Goal: Task Accomplishment & Management: Complete application form

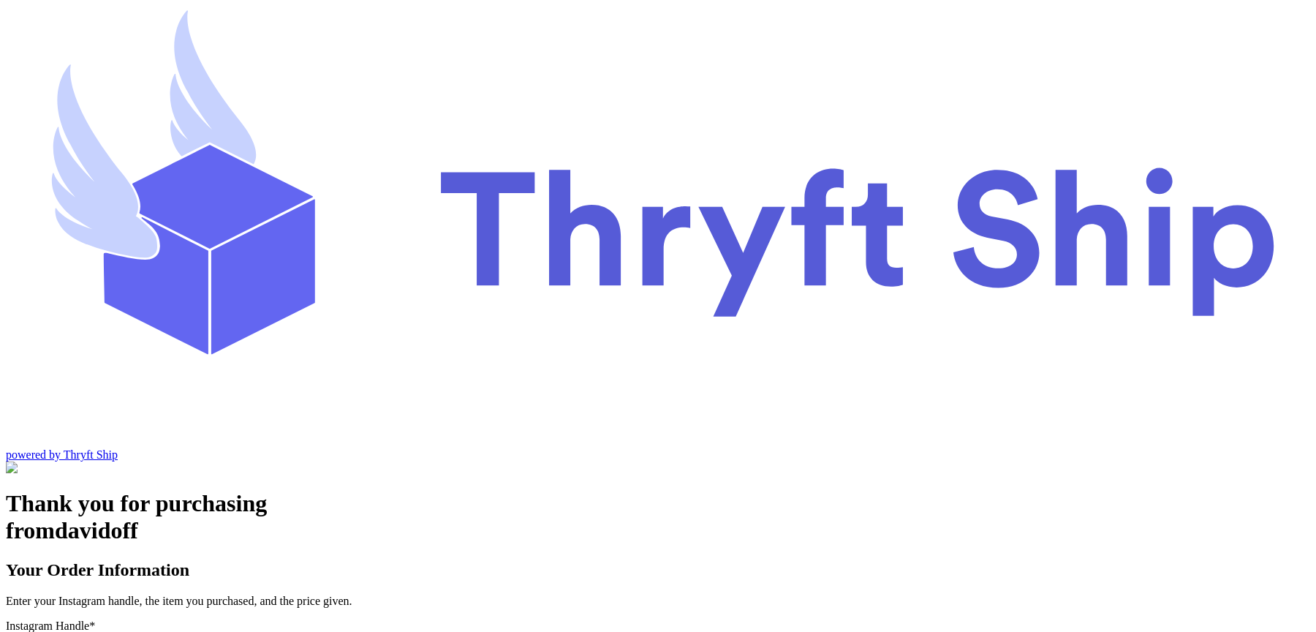
type input "colorado1"
checkbox input "true"
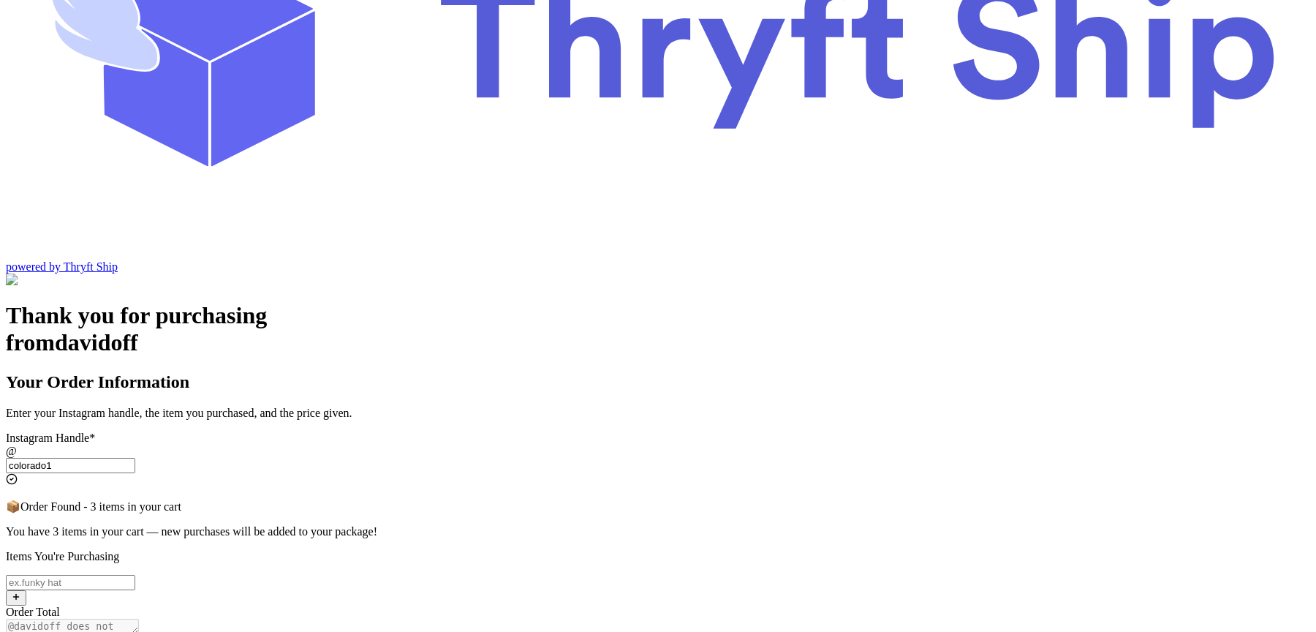
scroll to position [181, 0]
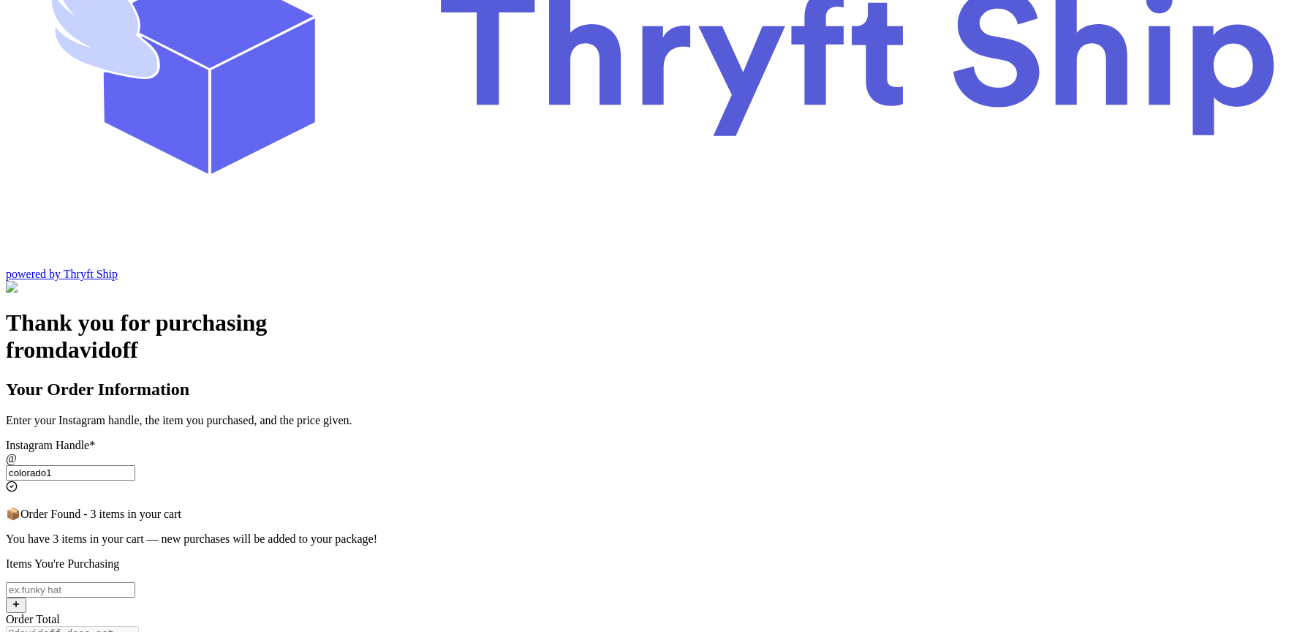
type input "colorado1"
checkbox input "false"
select select "CA"
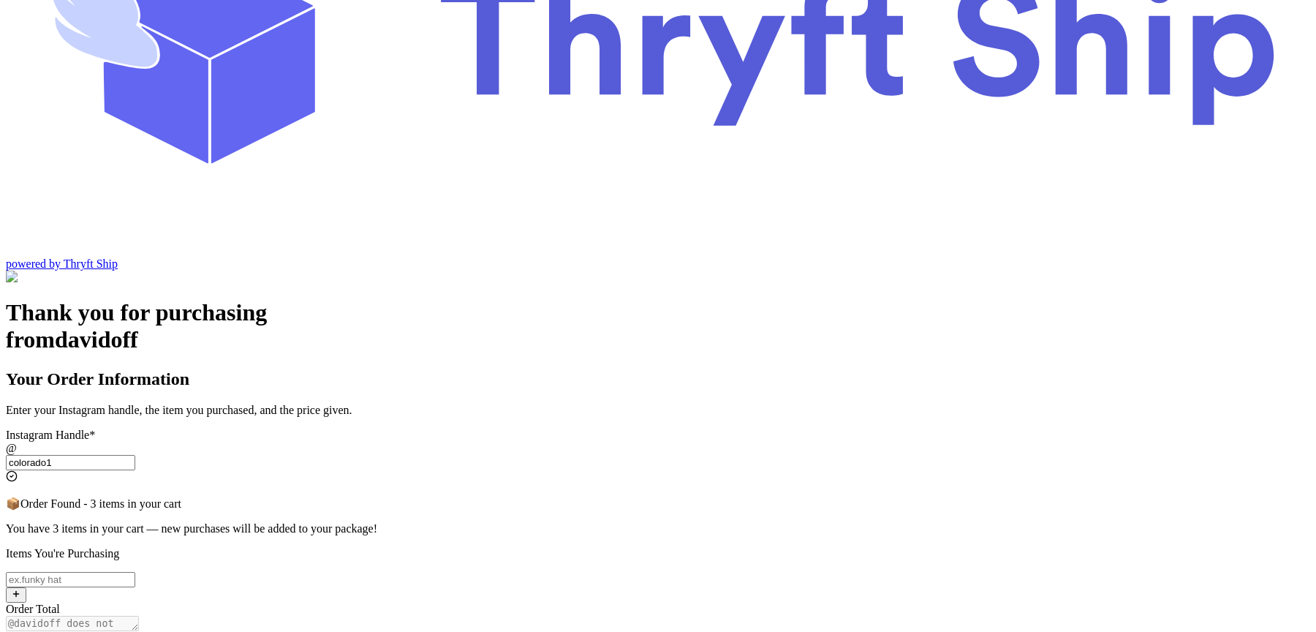
scroll to position [121, 0]
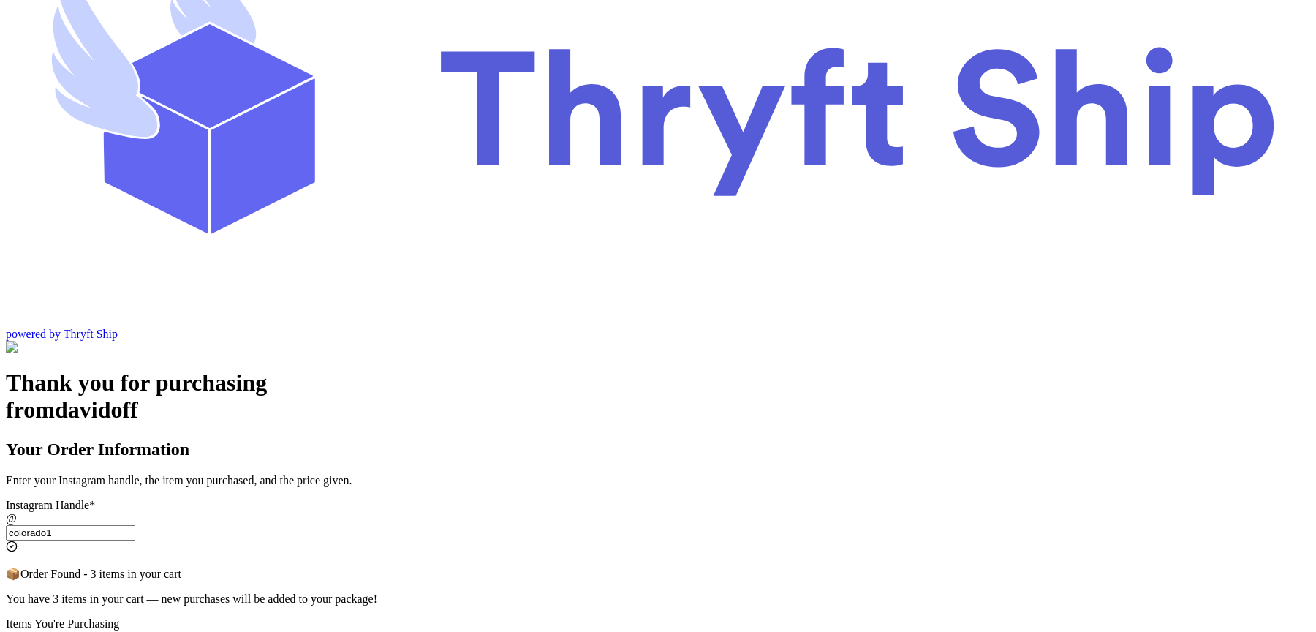
click at [135, 505] on input "colorado1" at bounding box center [70, 532] width 129 height 15
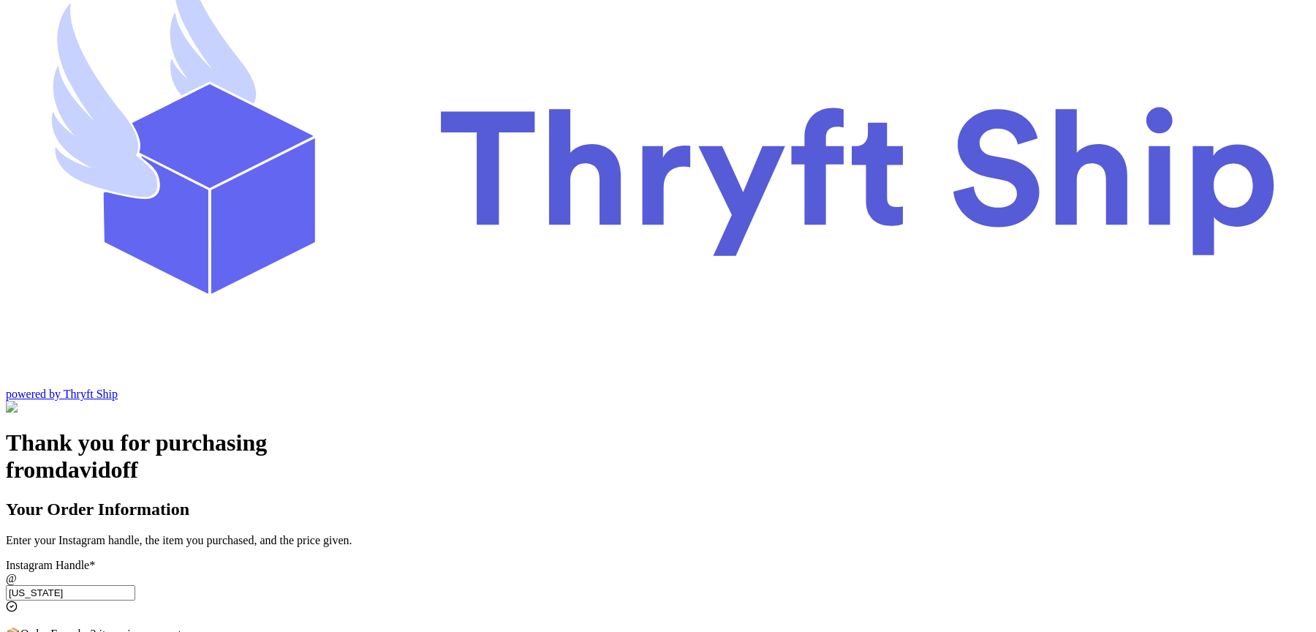
type input "colorado2"
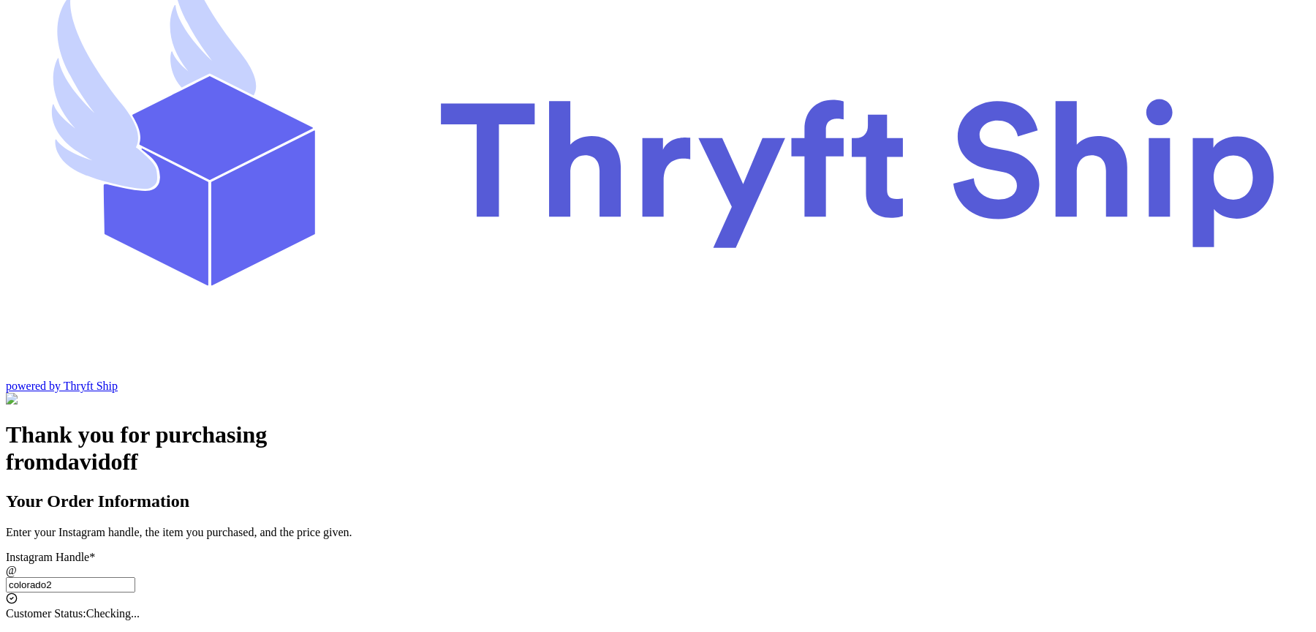
checkbox input "true"
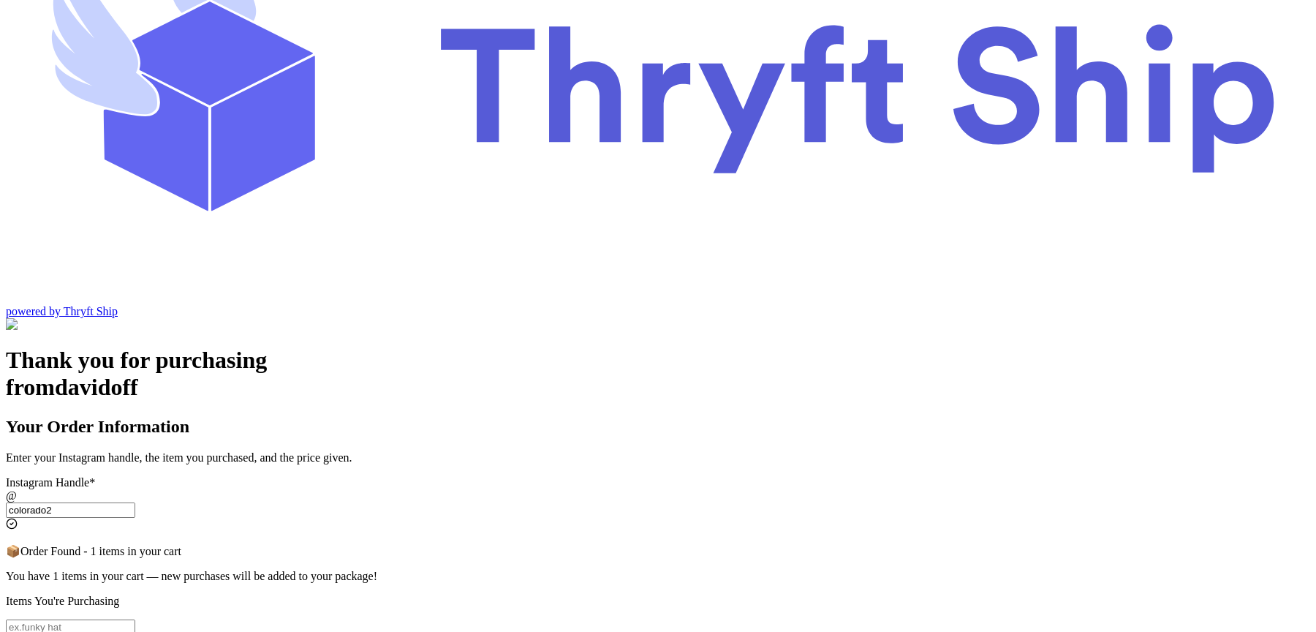
scroll to position [151, 0]
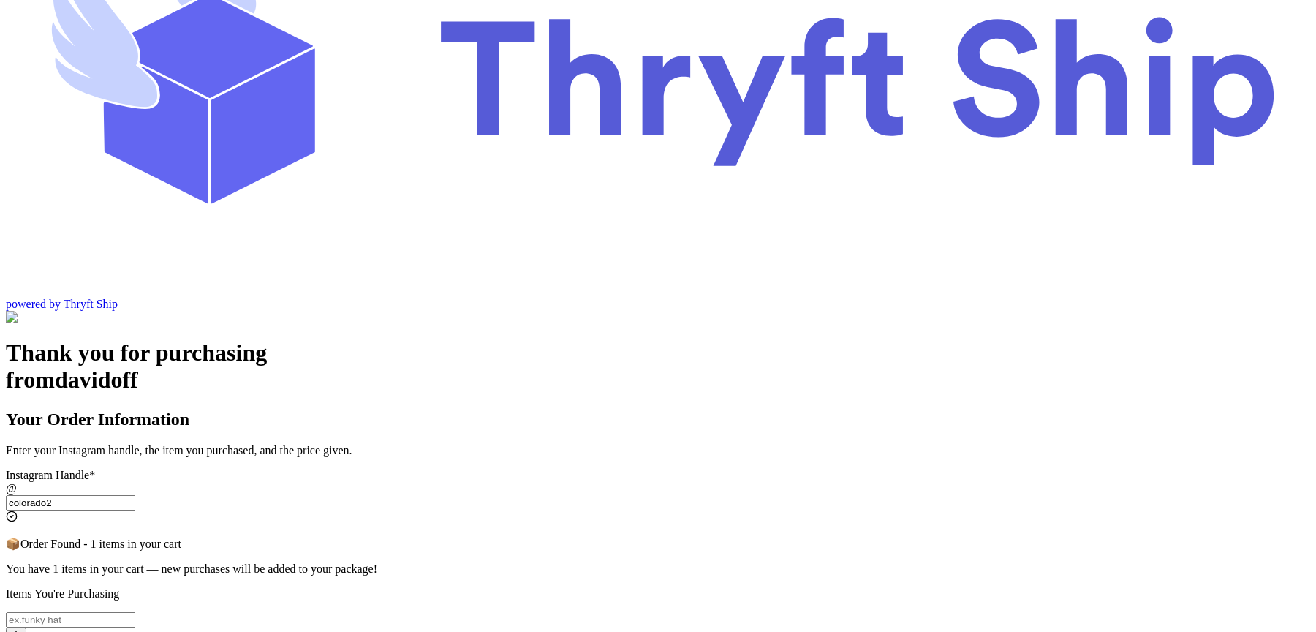
type input "colorado2"
checkbox input "false"
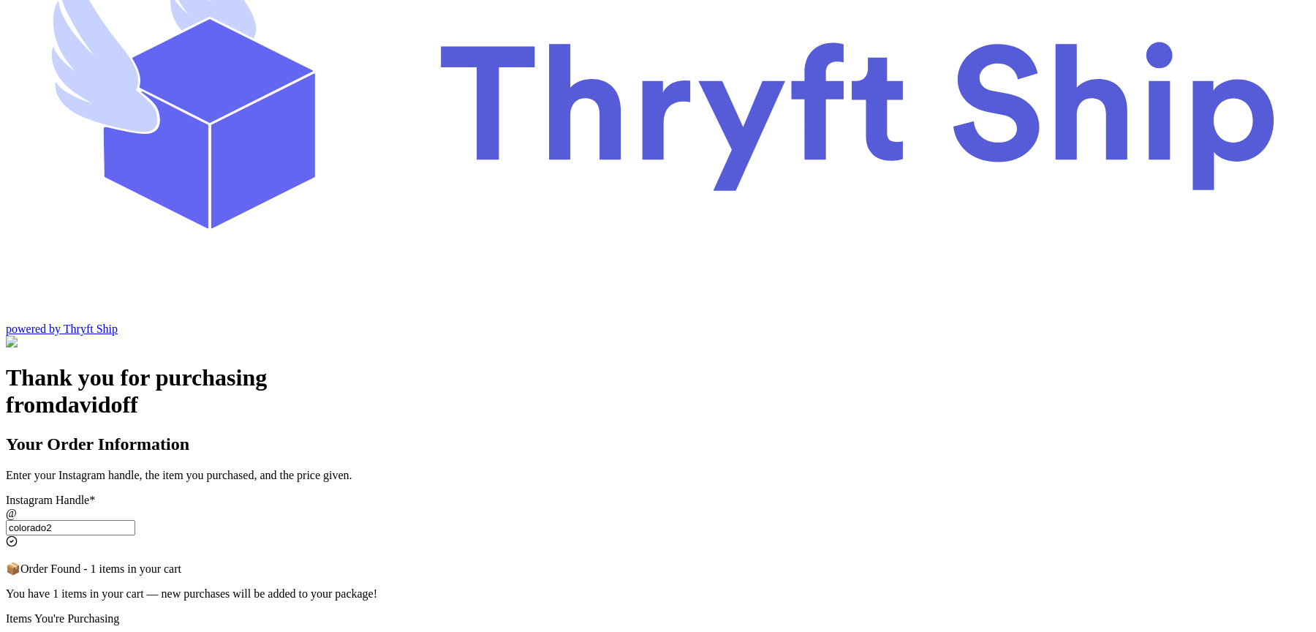
scroll to position [161, 0]
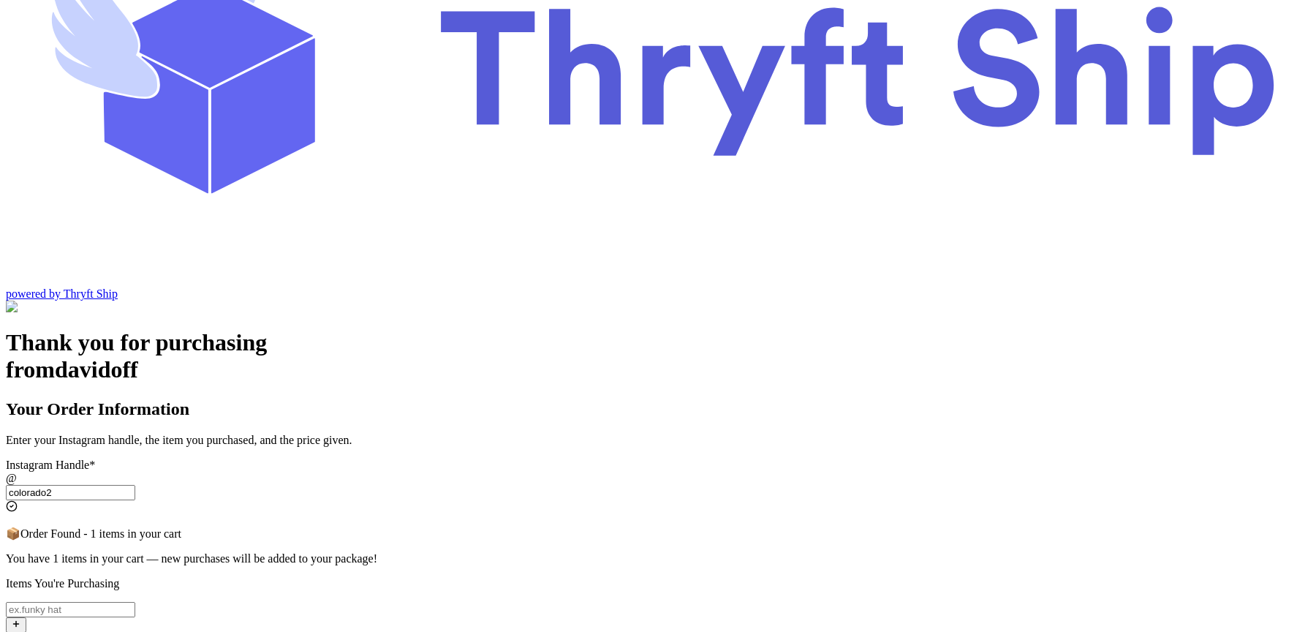
click at [135, 485] on input "colorado2" at bounding box center [70, 492] width 129 height 15
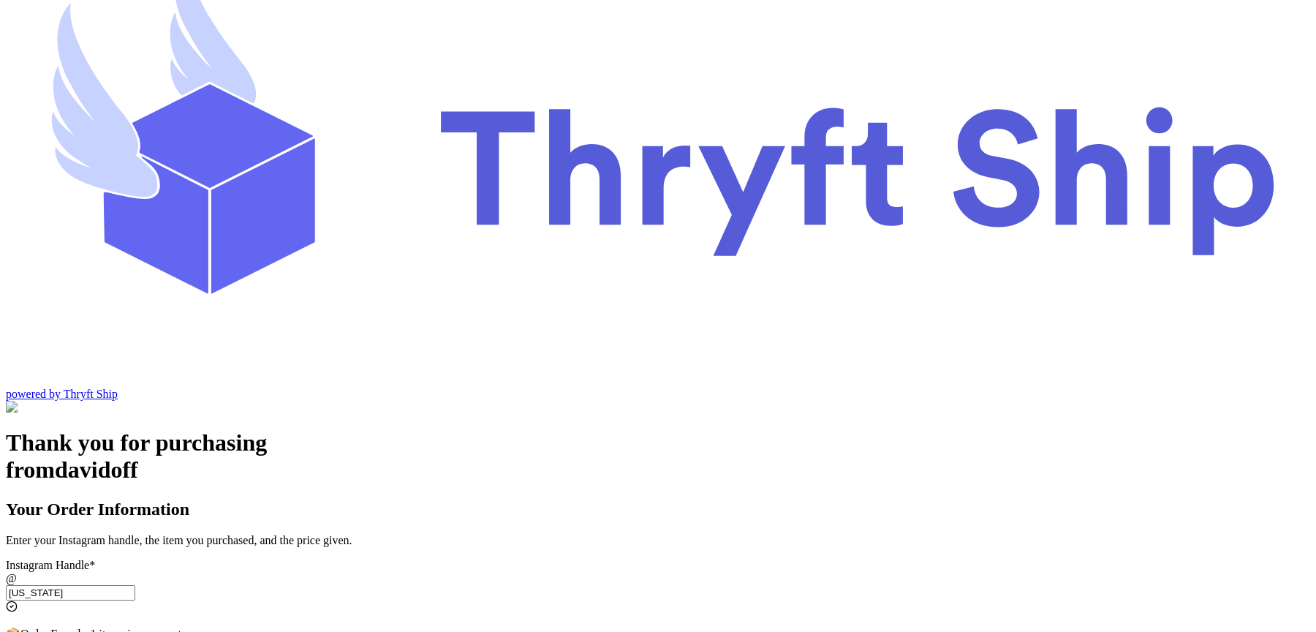
type input "colorado1"
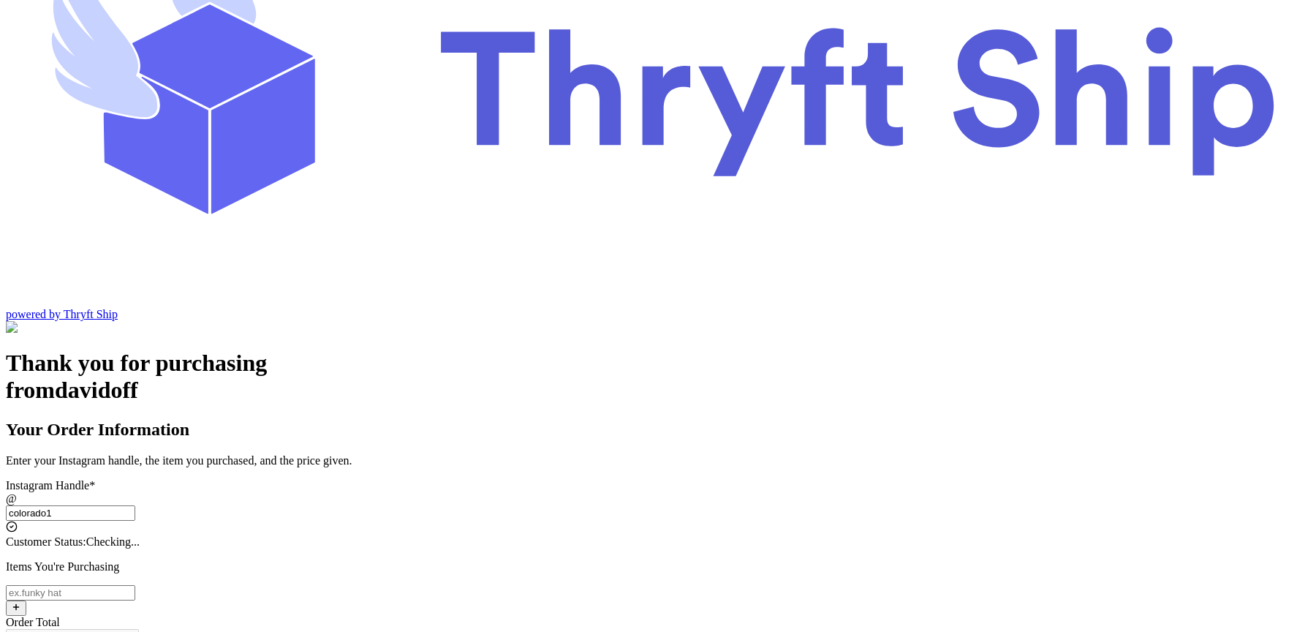
checkbox input "true"
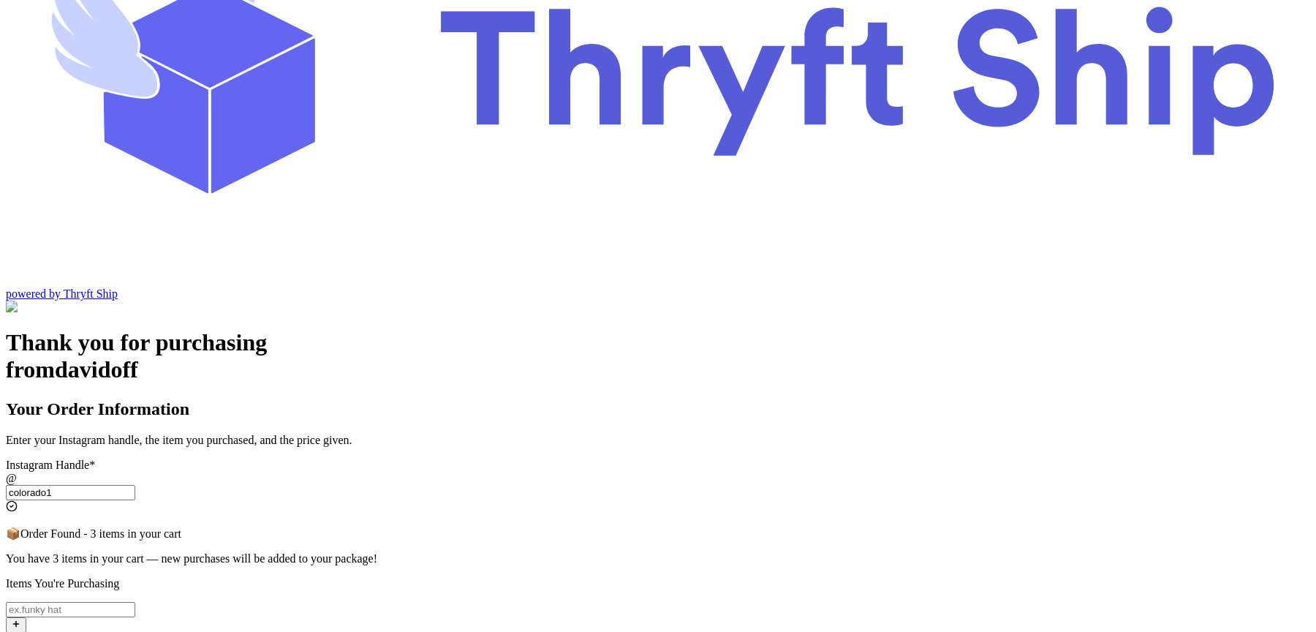
type input "colorado1"
checkbox input "false"
select select "CA"
drag, startPoint x: 489, startPoint y: 404, endPoint x: 704, endPoint y: 405, distance: 214.3
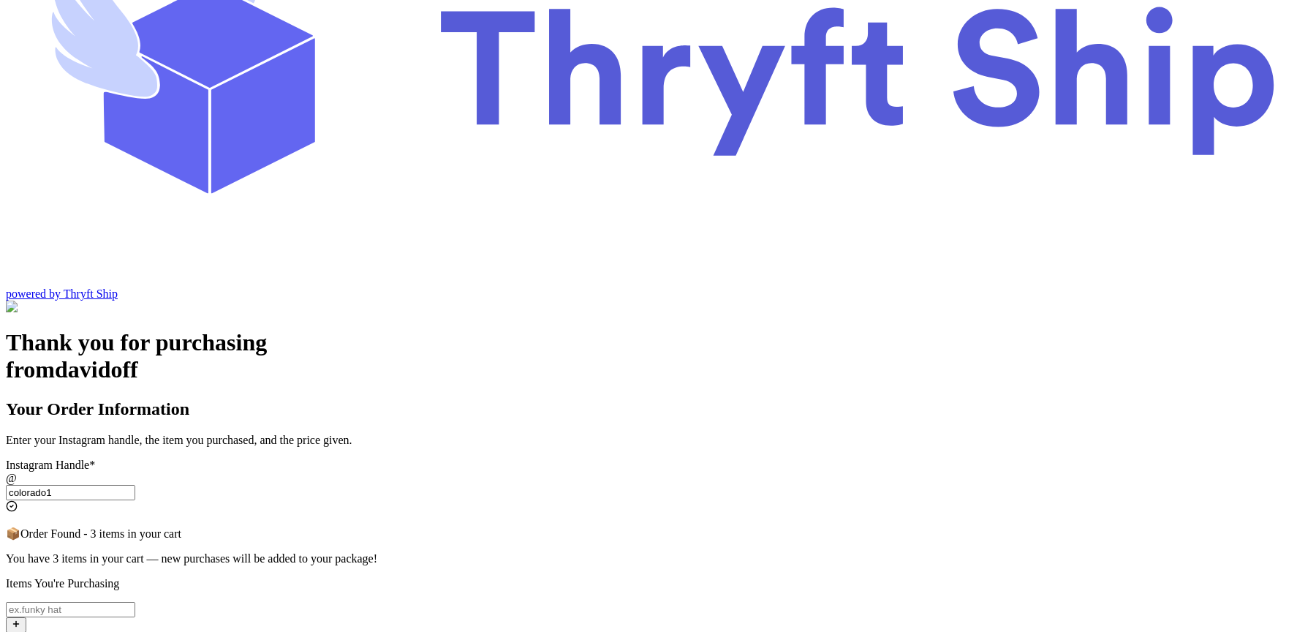
drag, startPoint x: 486, startPoint y: 401, endPoint x: 689, endPoint y: 399, distance: 203.3
copy p "hipping to address in"
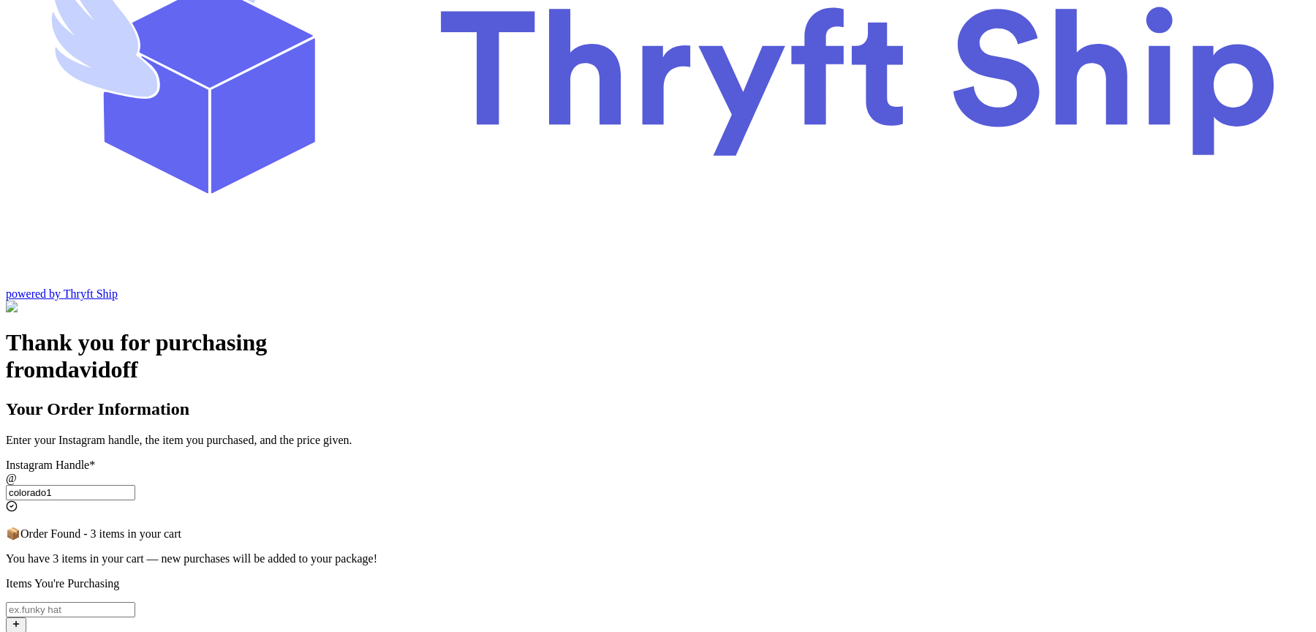
checkbox input "false"
select select "CA"
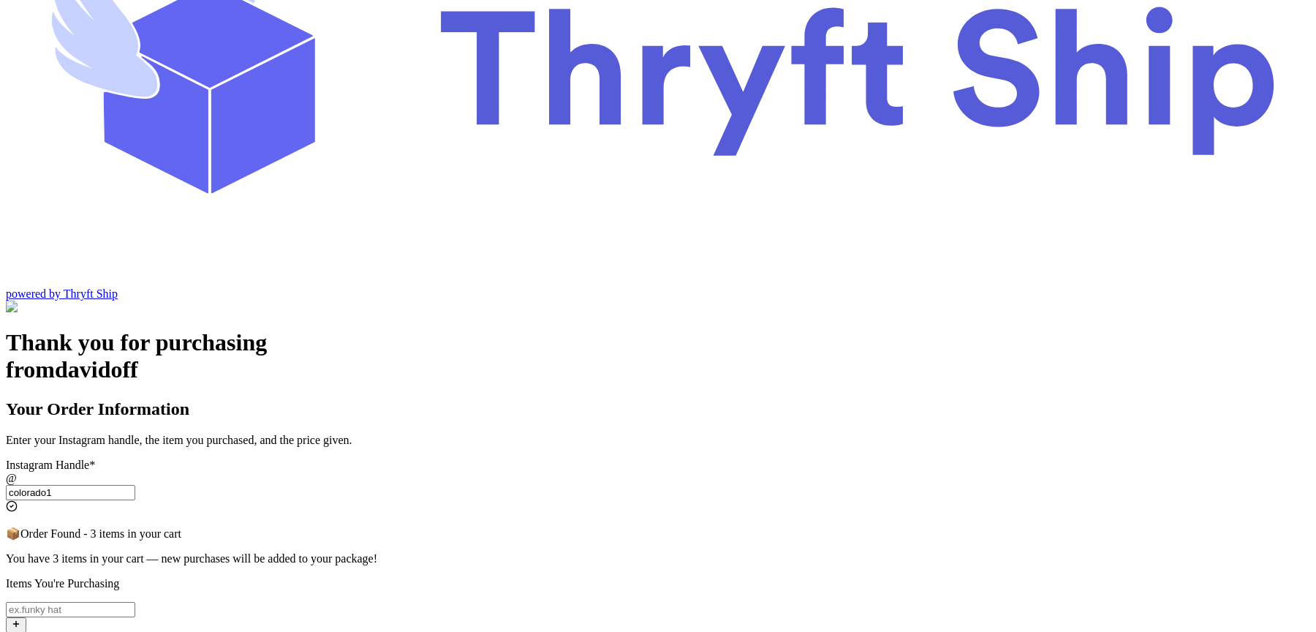
checkbox input "false"
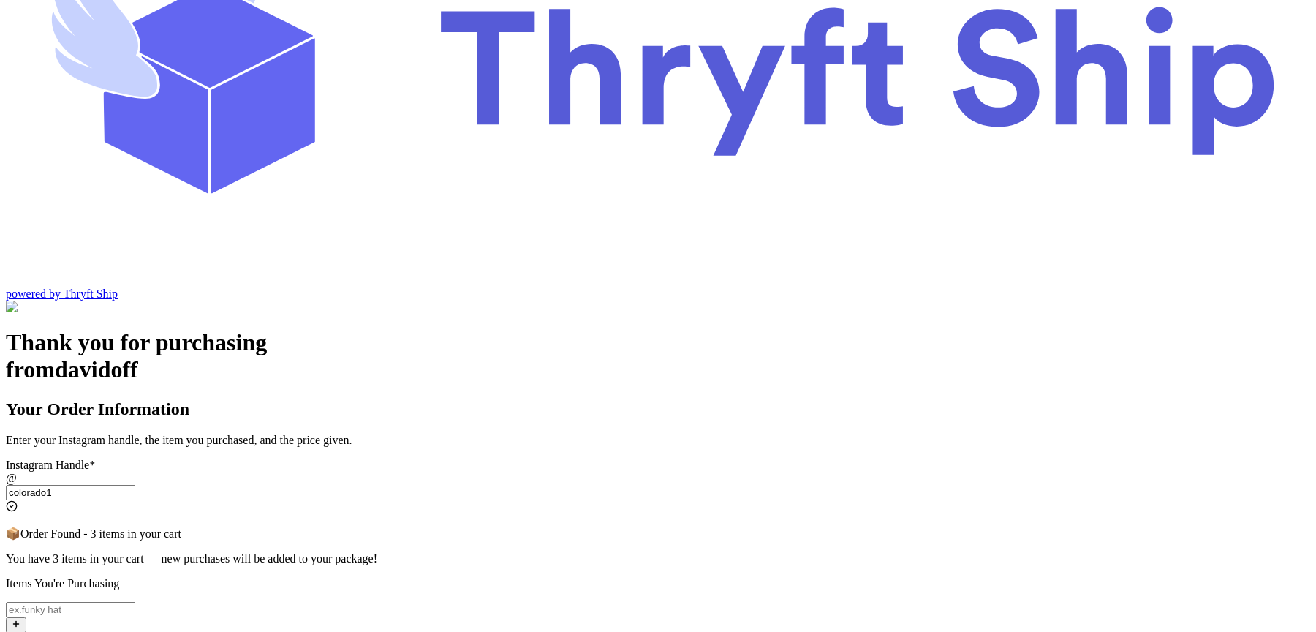
select select "CA"
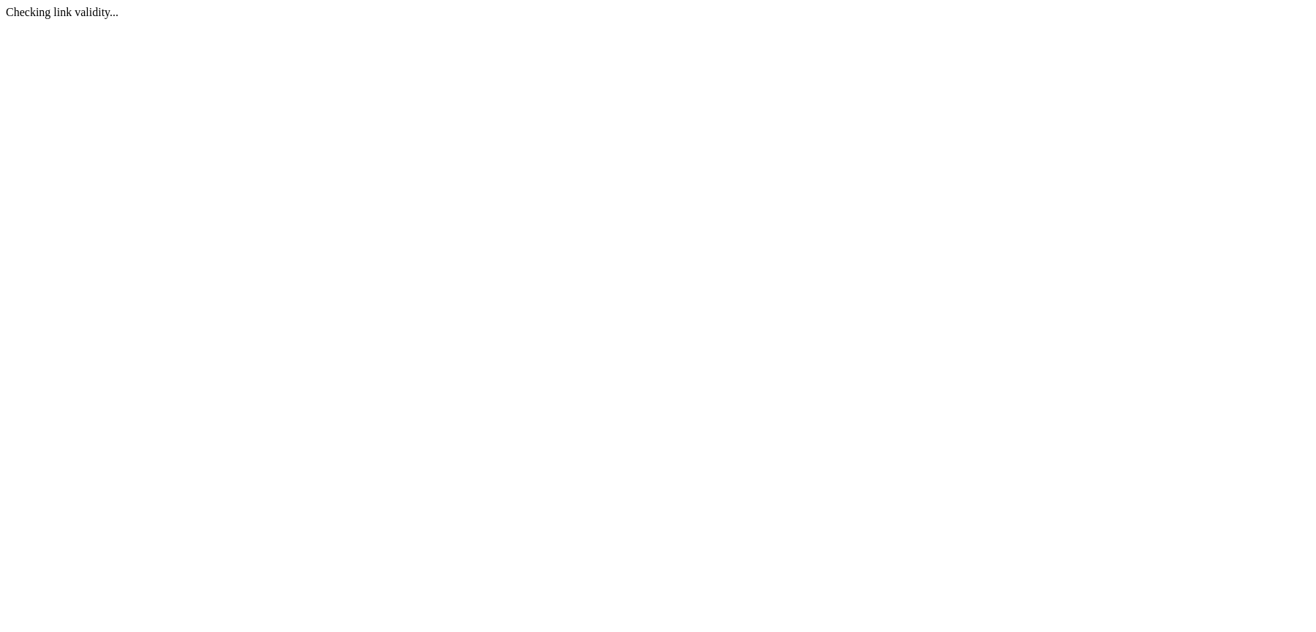
select select "CA"
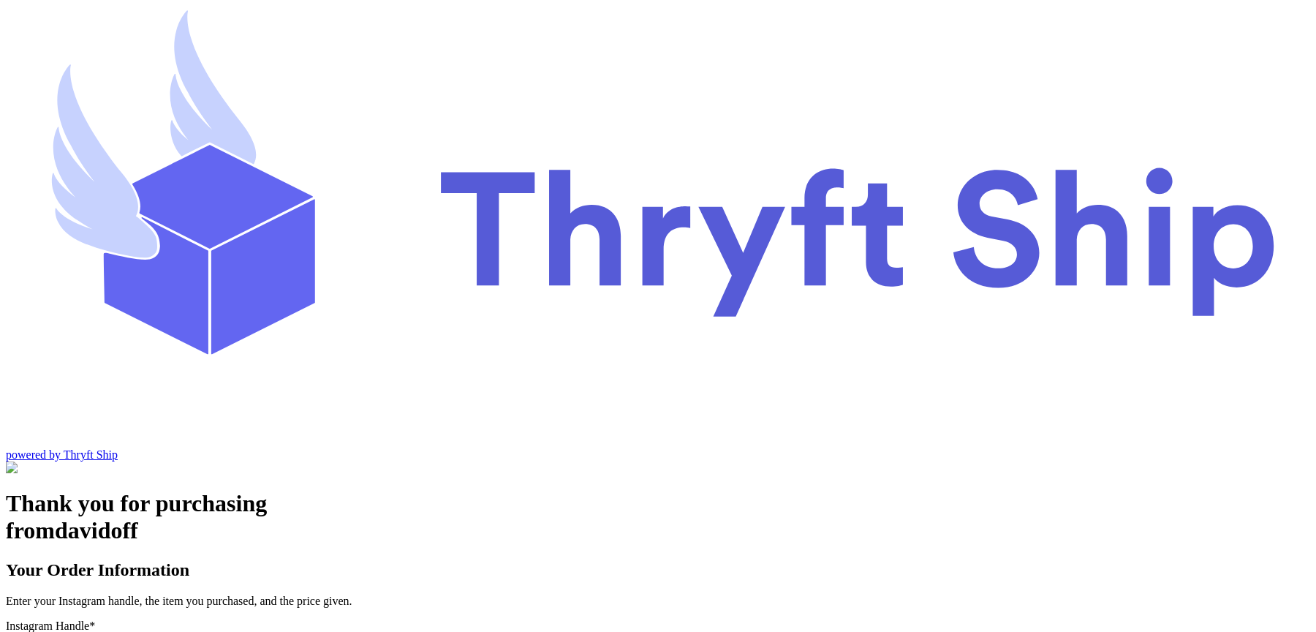
type input "colorado2"
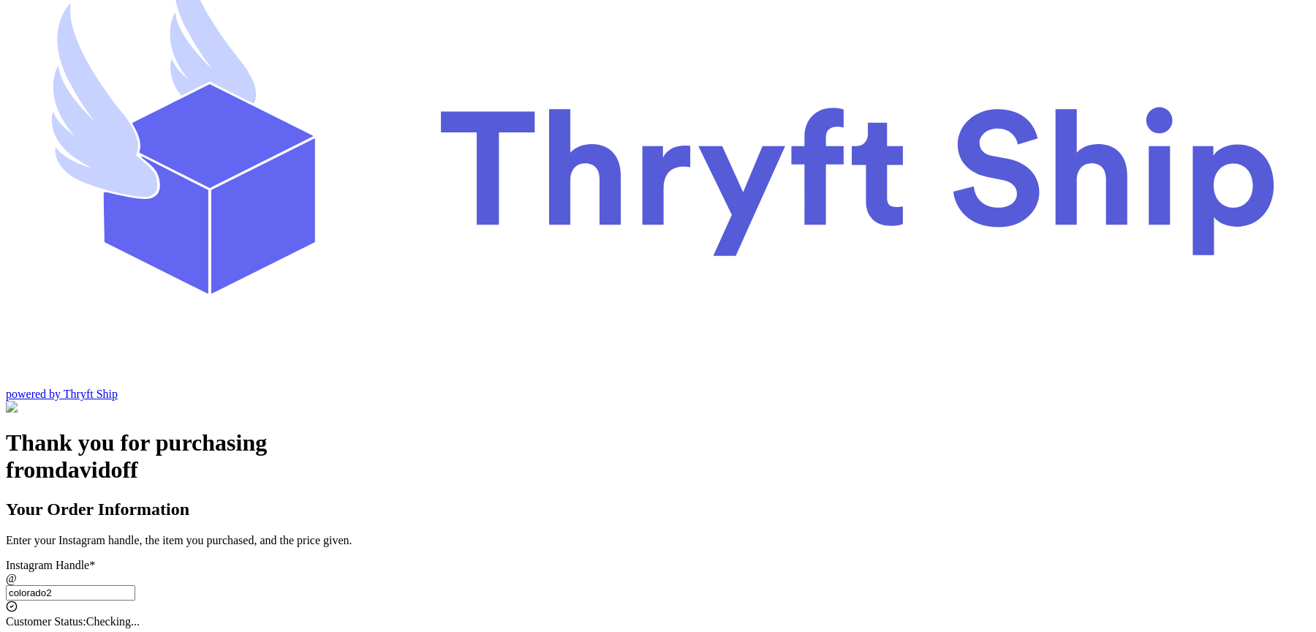
checkbox input "true"
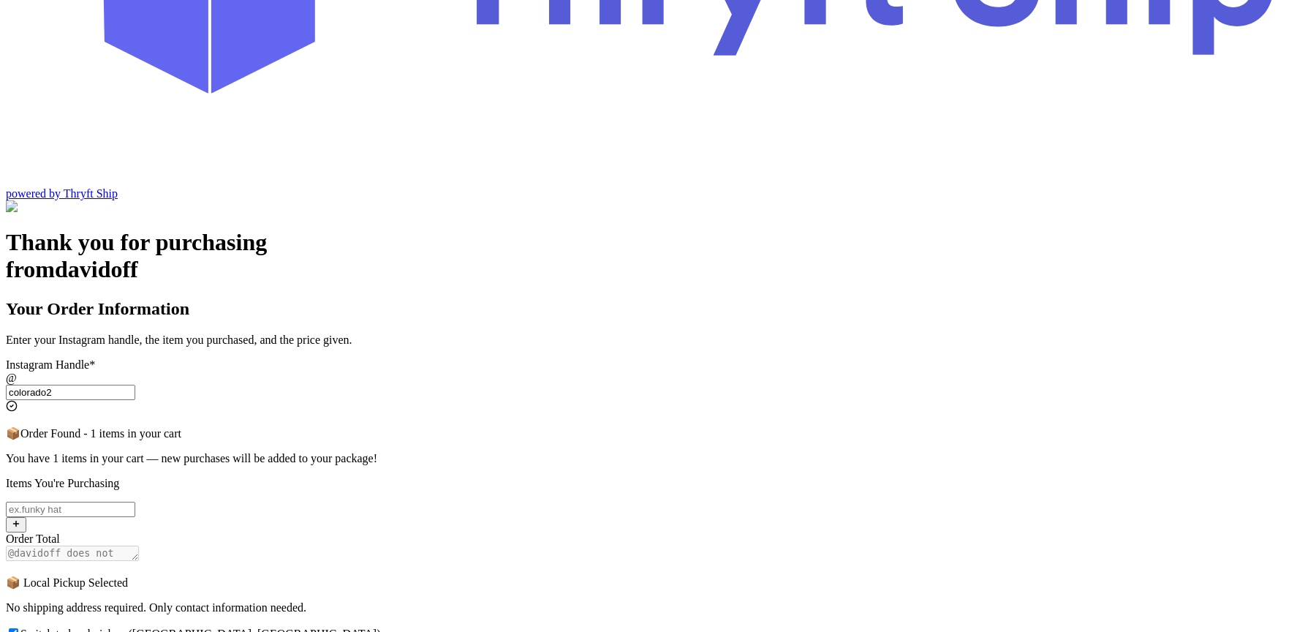
scroll to position [250, 0]
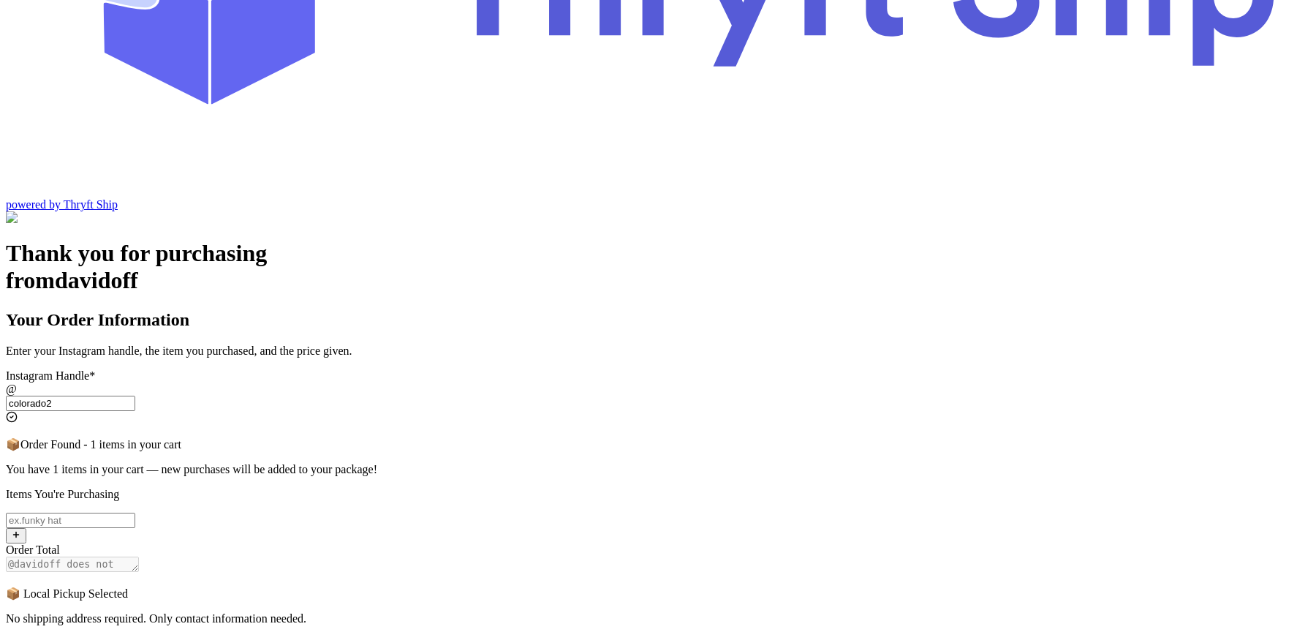
type input "colorado2"
click at [18, 505] on input "Switch to local pickup ([GEOGRAPHIC_DATA], [GEOGRAPHIC_DATA])" at bounding box center [14, 644] width 10 height 10
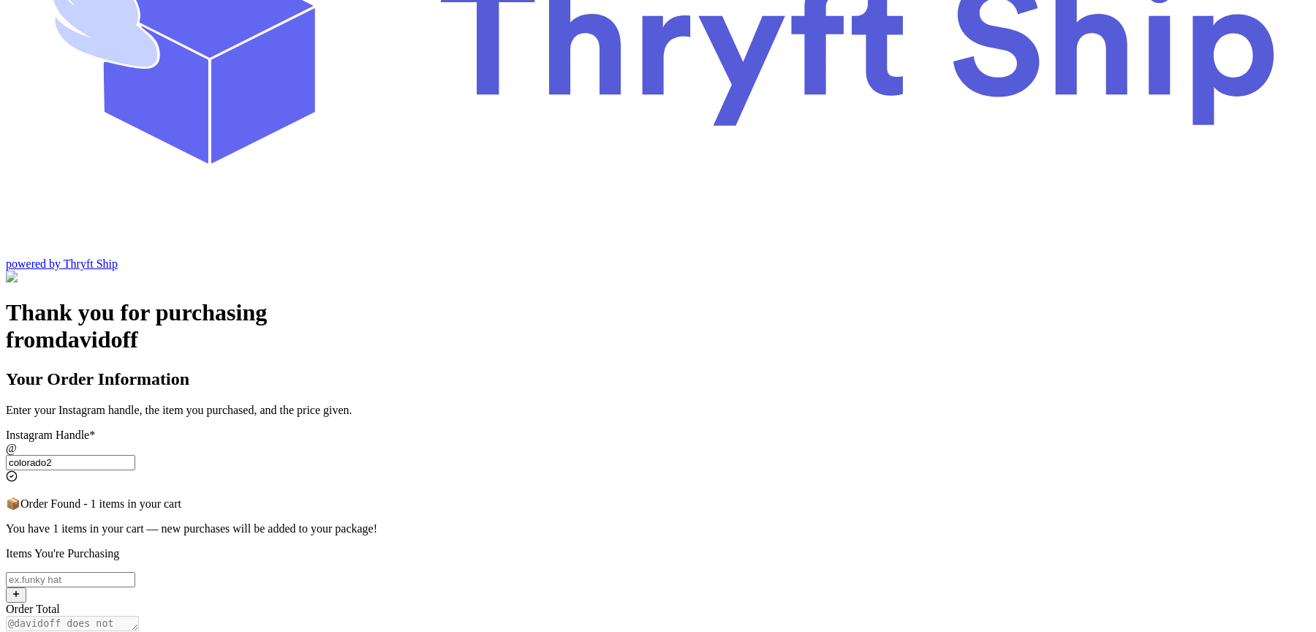
click at [381, 505] on span "Switch to local pickup ([GEOGRAPHIC_DATA], [GEOGRAPHIC_DATA])" at bounding box center [200, 642] width 361 height 12
click at [18, 505] on input "Switch to local pickup ([GEOGRAPHIC_DATA], [GEOGRAPHIC_DATA])" at bounding box center [14, 641] width 10 height 10
checkbox input "true"
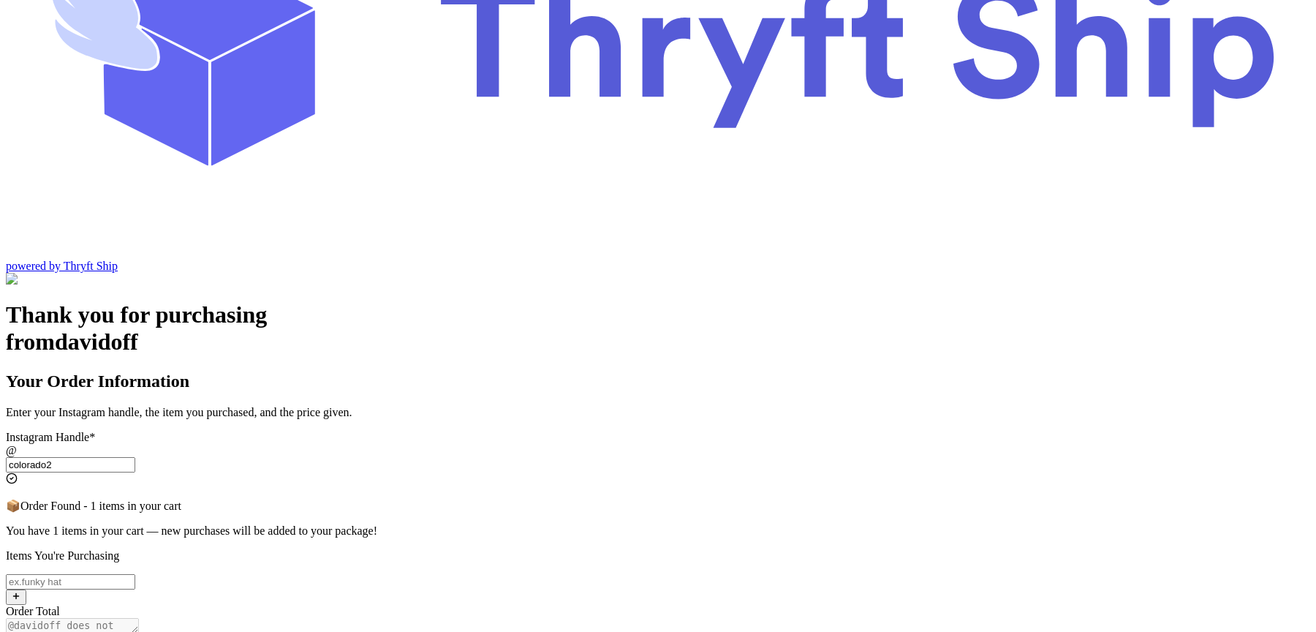
click at [135, 457] on input "colorado2" at bounding box center [70, 464] width 129 height 15
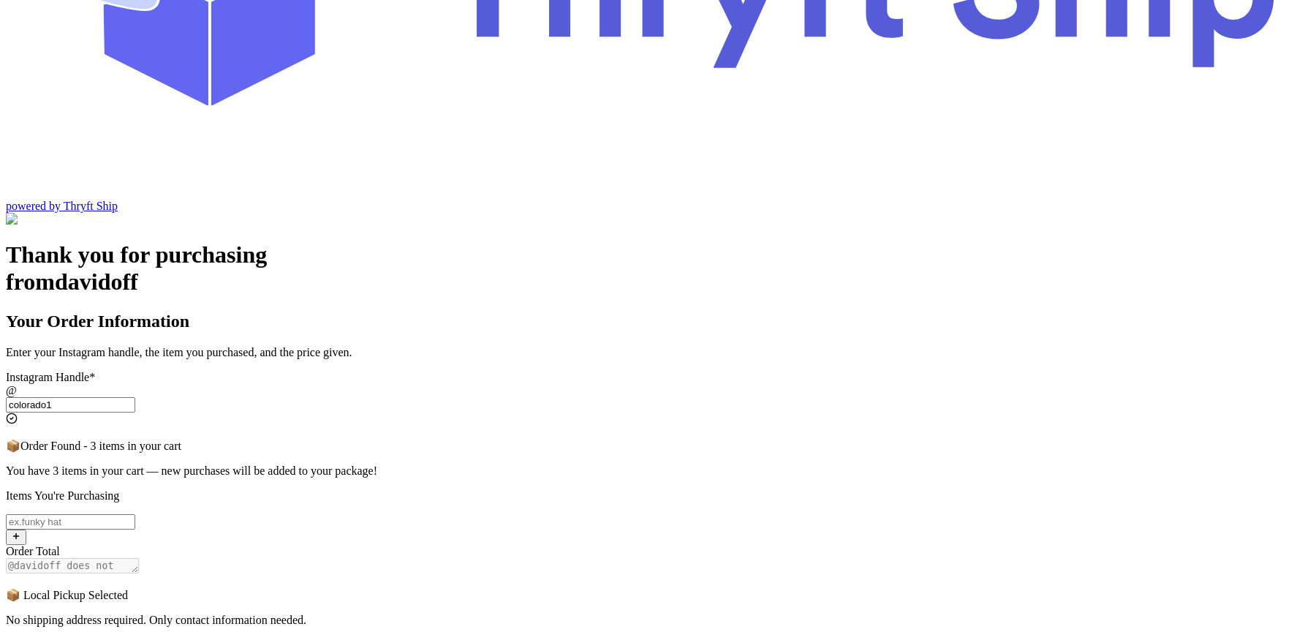
scroll to position [274, 0]
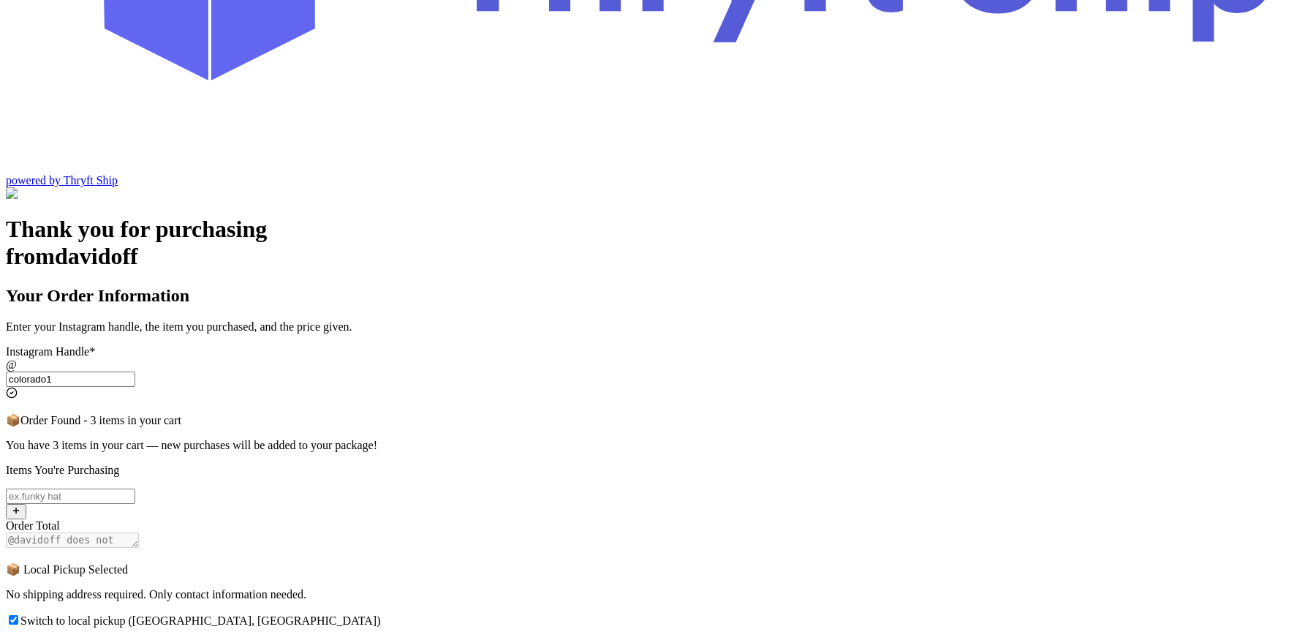
type input "colorado1"
click at [381, 505] on span "Switch to local pickup ([GEOGRAPHIC_DATA], [GEOGRAPHIC_DATA])" at bounding box center [200, 620] width 361 height 12
click at [18, 505] on input "Switch to local pickup ([GEOGRAPHIC_DATA], [GEOGRAPHIC_DATA])" at bounding box center [14, 620] width 10 height 10
checkbox input "false"
select select "CA"
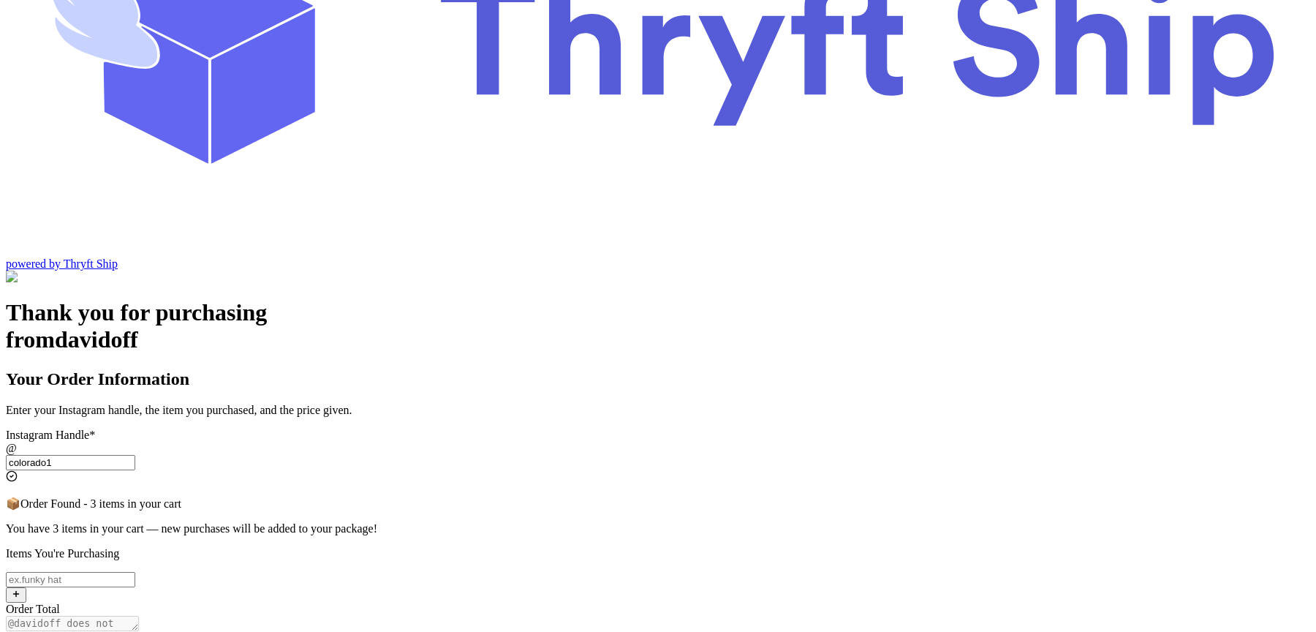
scroll to position [0, 0]
